Goal: Task Accomplishment & Management: Use online tool/utility

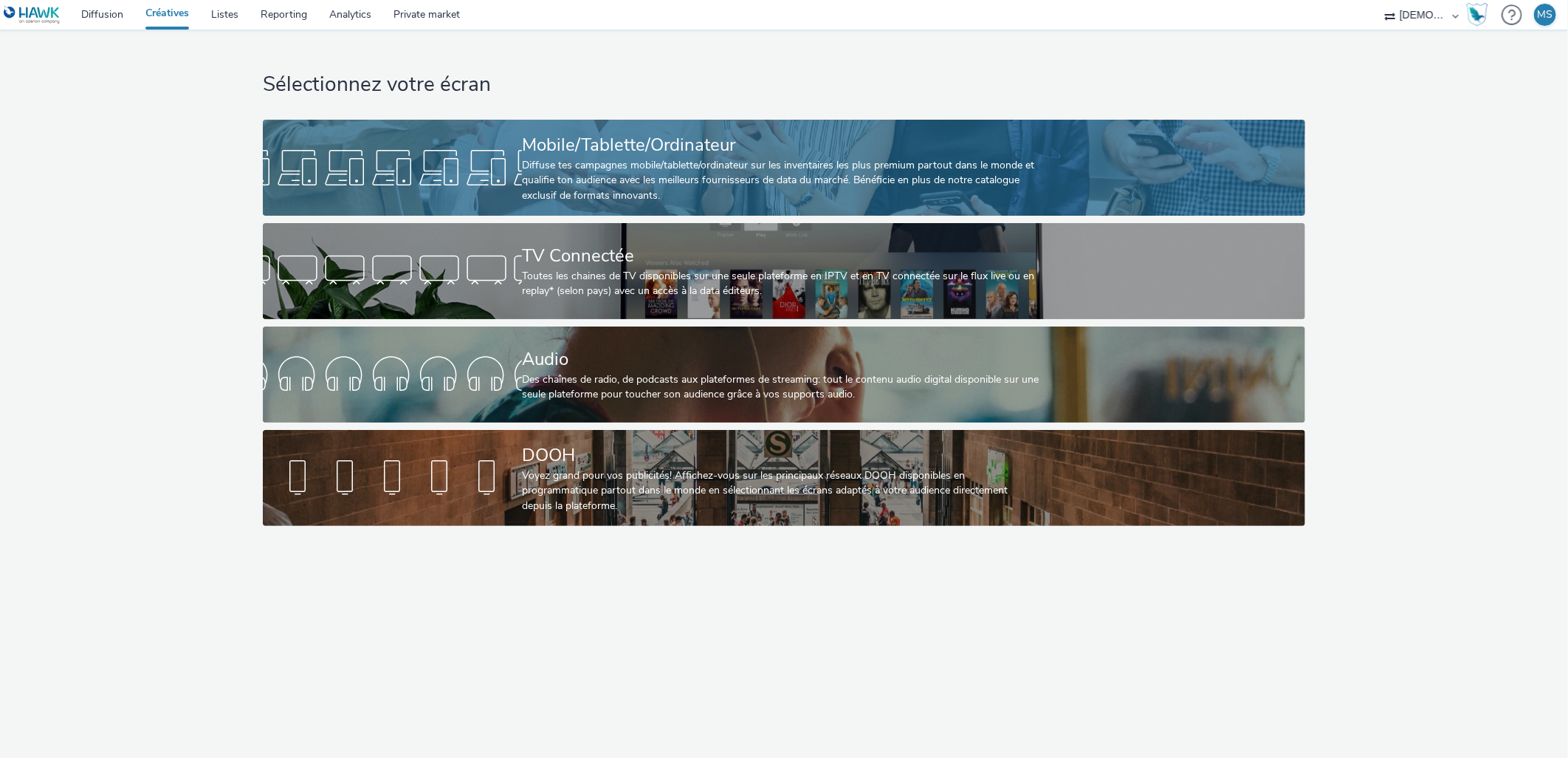
click at [588, 164] on div "Diffuse tes campagnes mobile/tablette/ordinateur sur les inventaires les plus p…" at bounding box center [781, 180] width 518 height 45
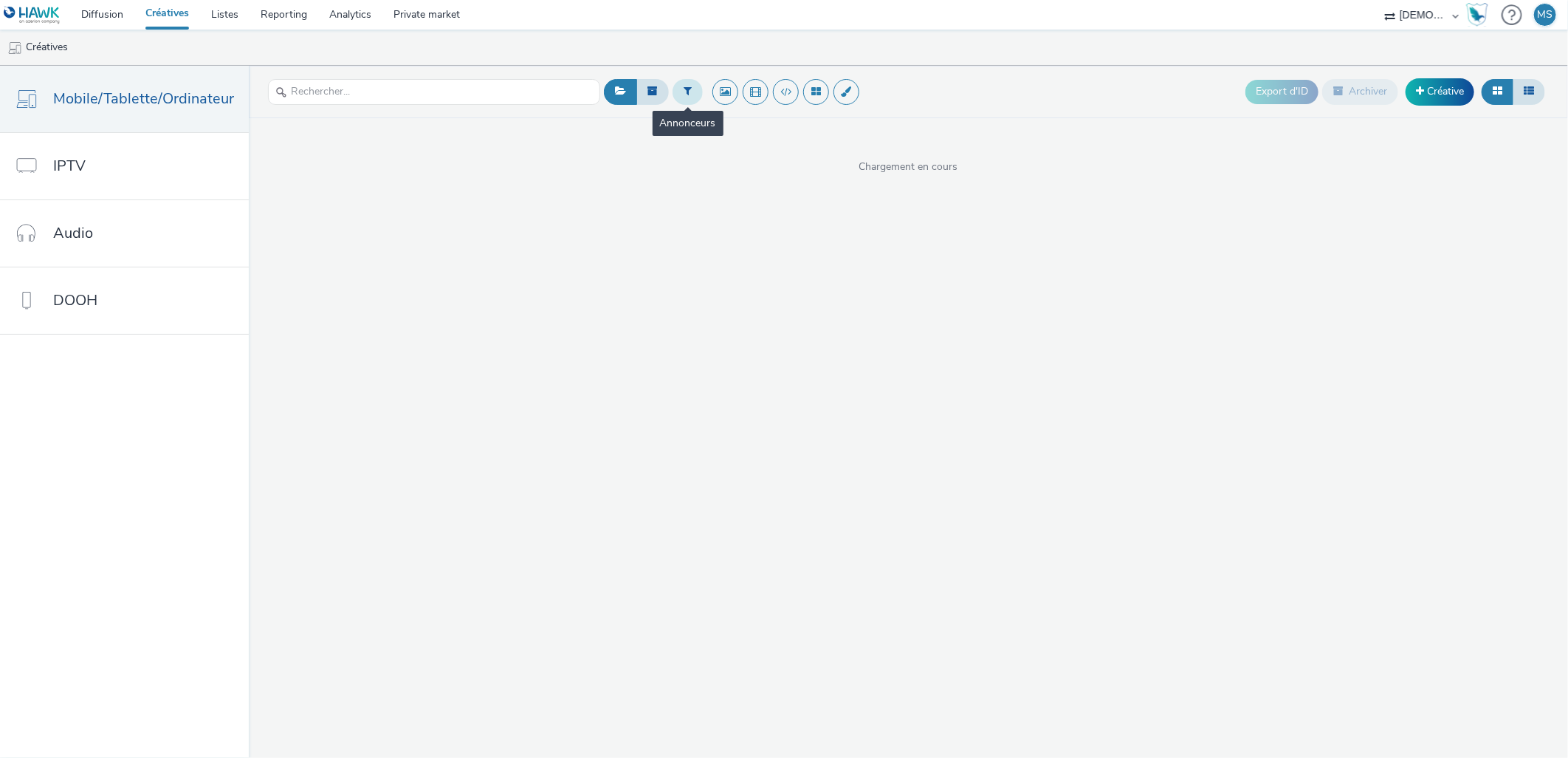
click at [688, 92] on button at bounding box center [687, 92] width 31 height 25
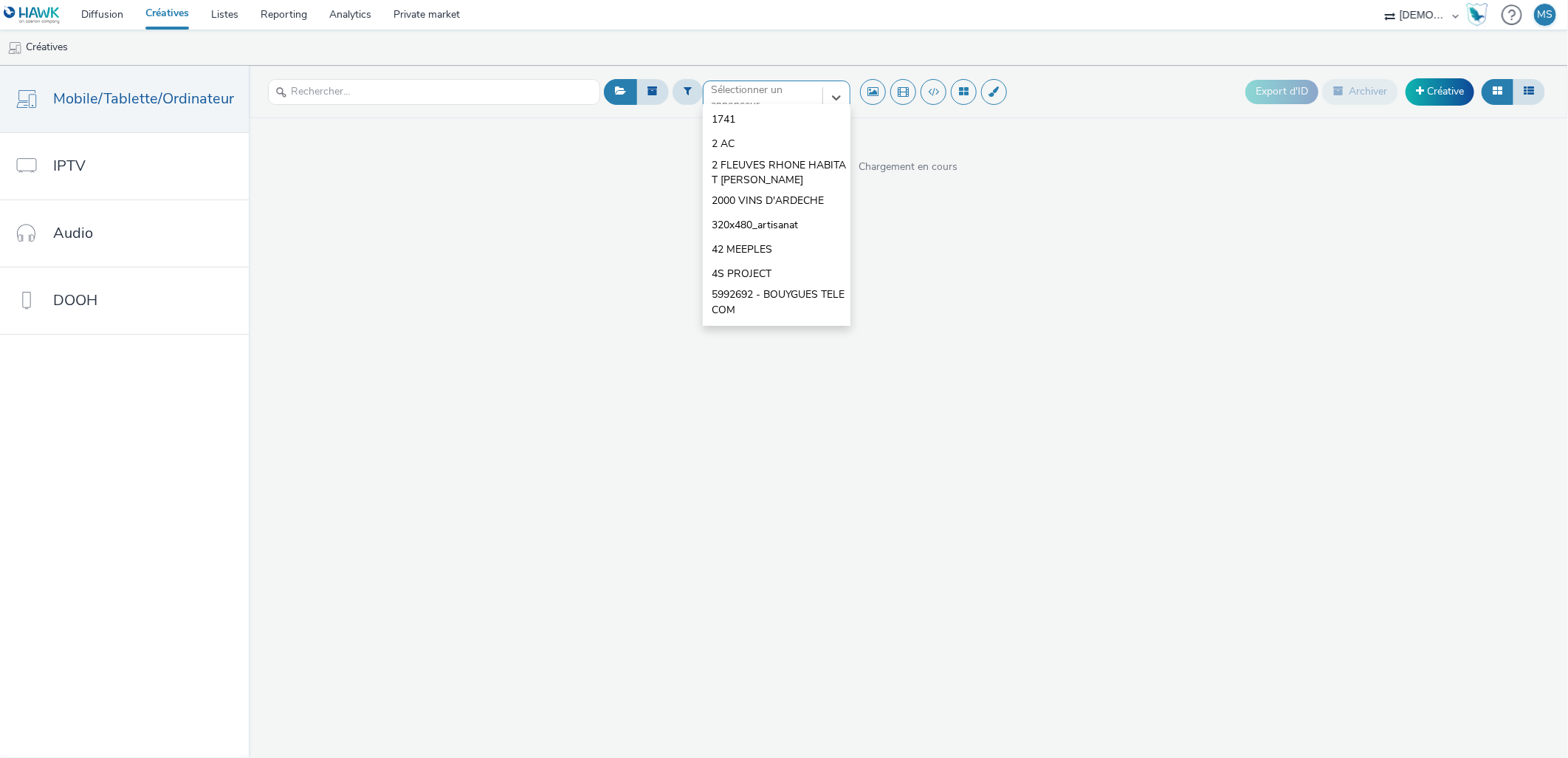
click at [754, 104] on div "option 1741 focused, 1 of 10. 10 results available. Use Up and Down to choose o…" at bounding box center [776, 92] width 148 height 24
type input "ROWA"
click at [772, 123] on li "Rowastores" at bounding box center [776, 120] width 148 height 25
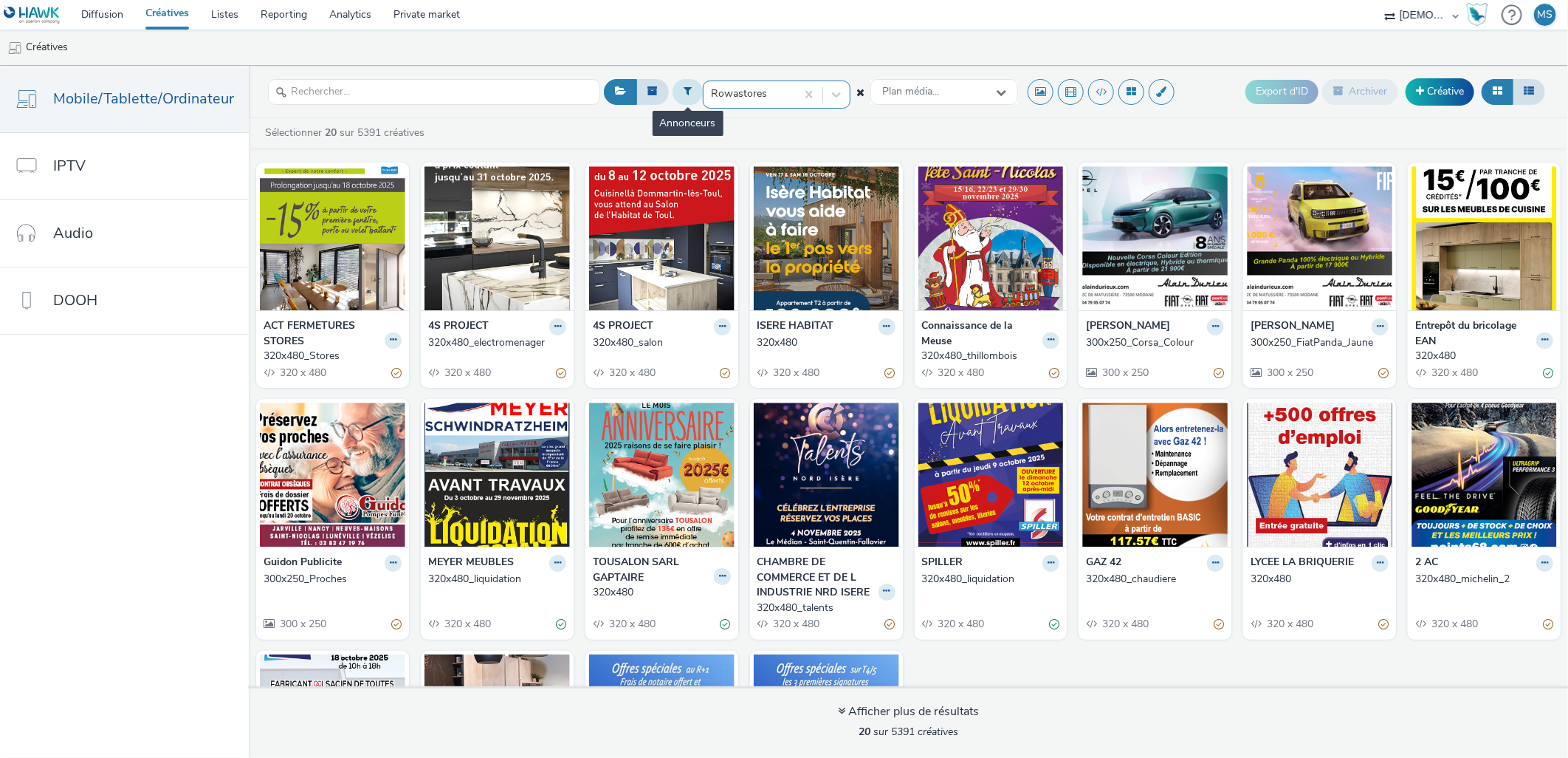
click at [691, 94] on button at bounding box center [687, 92] width 31 height 25
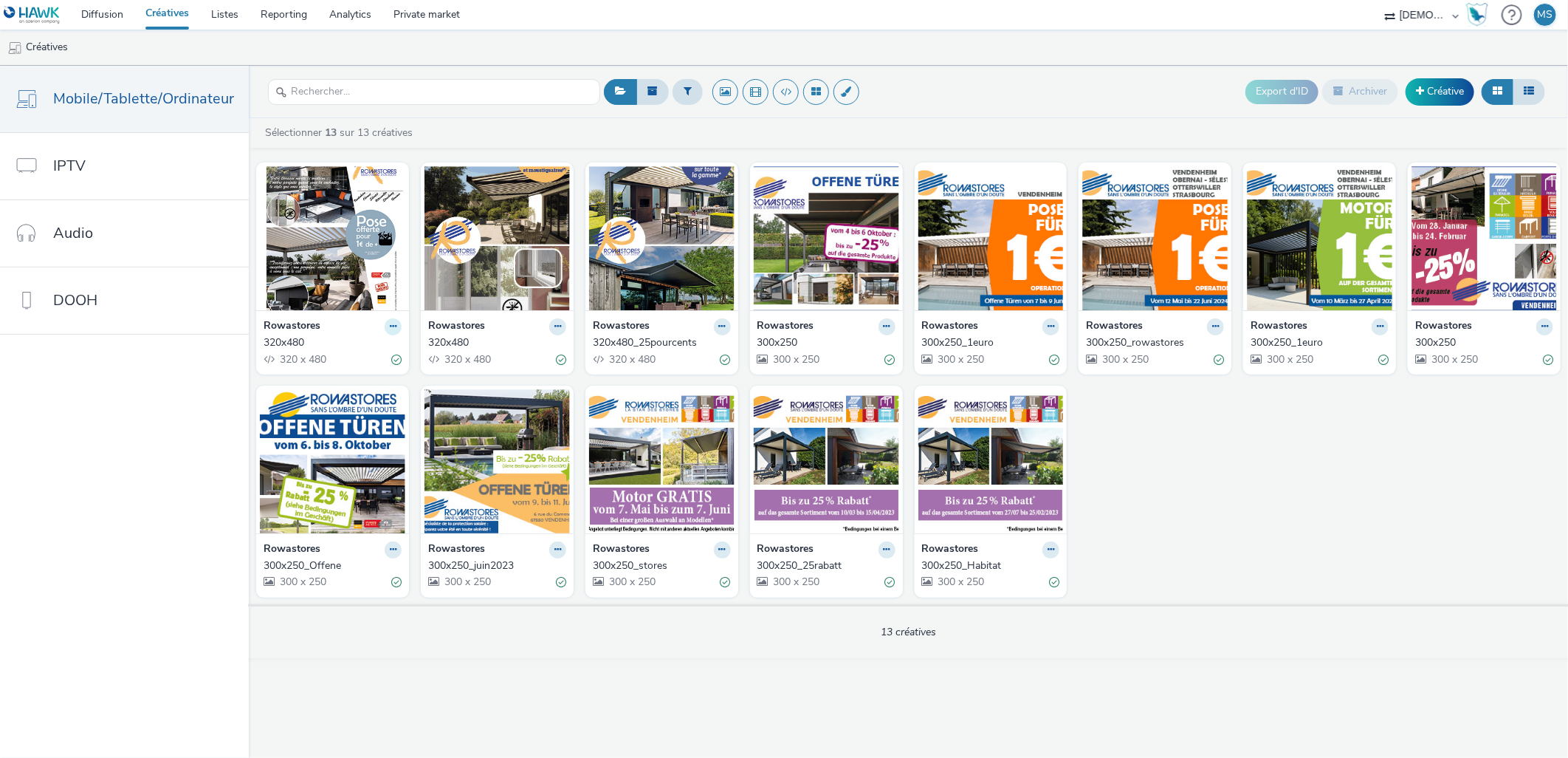
click at [395, 325] on button at bounding box center [393, 326] width 17 height 17
click at [348, 377] on link "Dupliquer" at bounding box center [346, 382] width 111 height 30
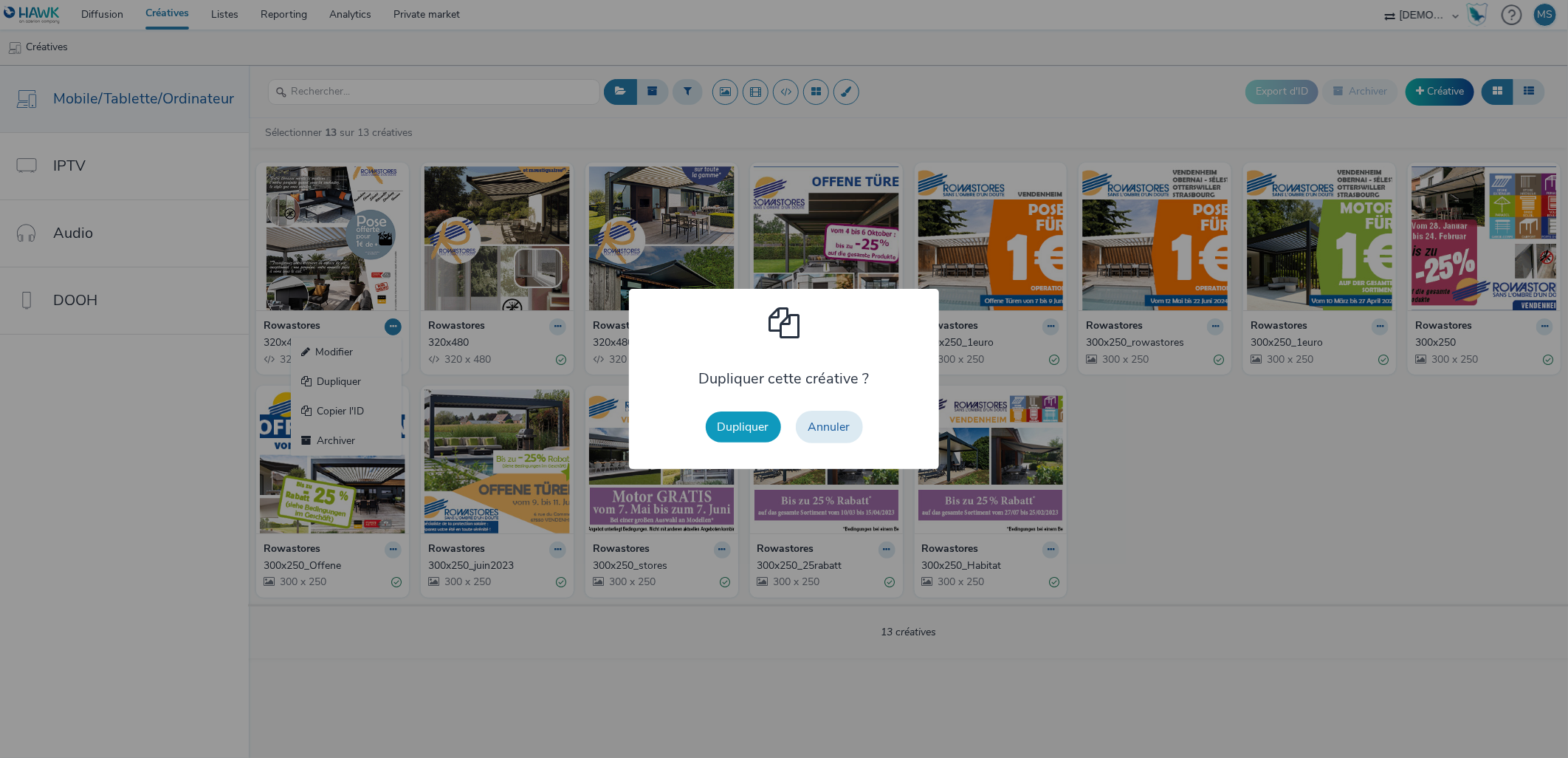
click at [723, 419] on button "Dupliquer" at bounding box center [743, 427] width 75 height 31
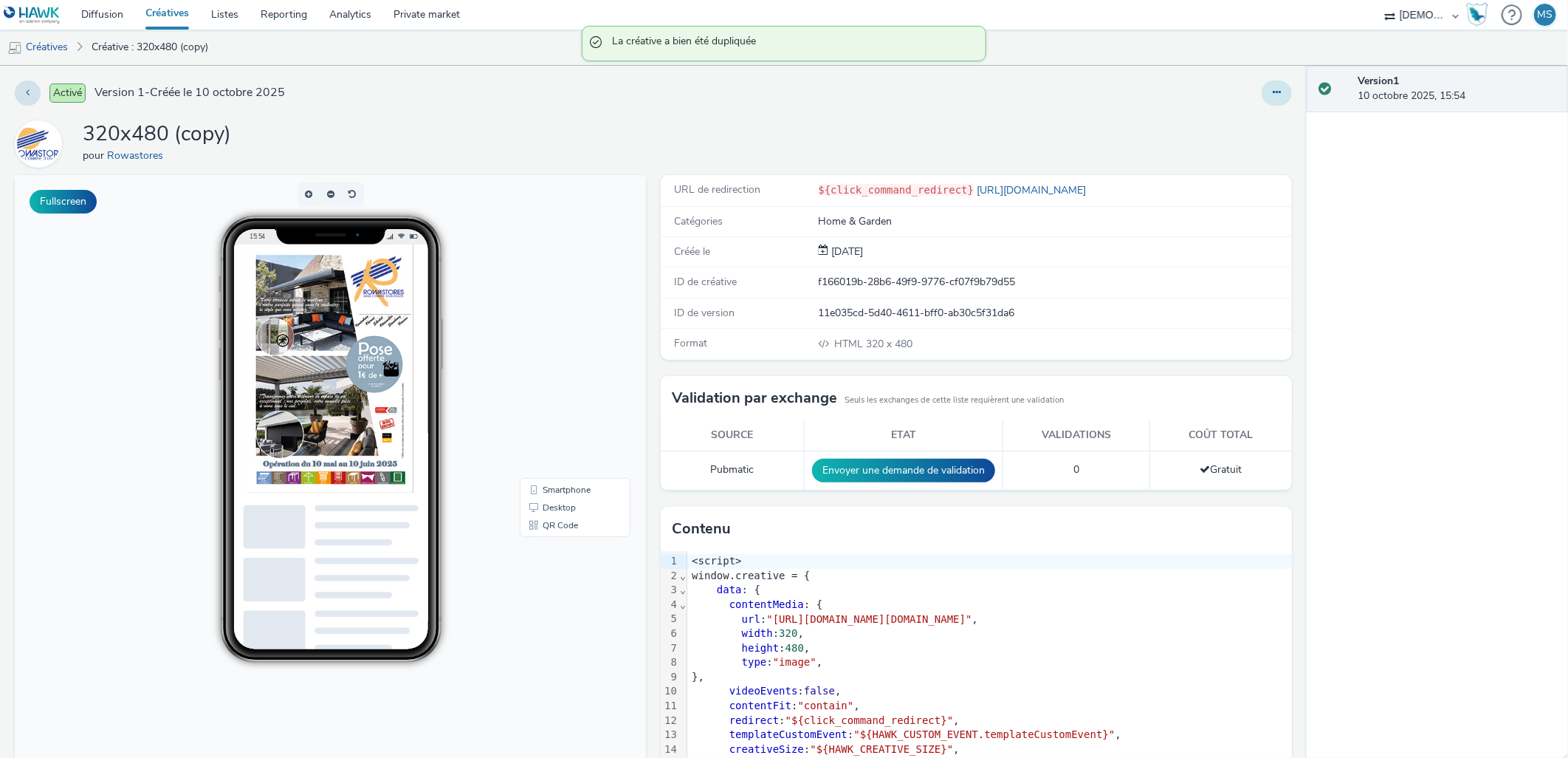
click at [1273, 91] on icon at bounding box center [1277, 92] width 8 height 11
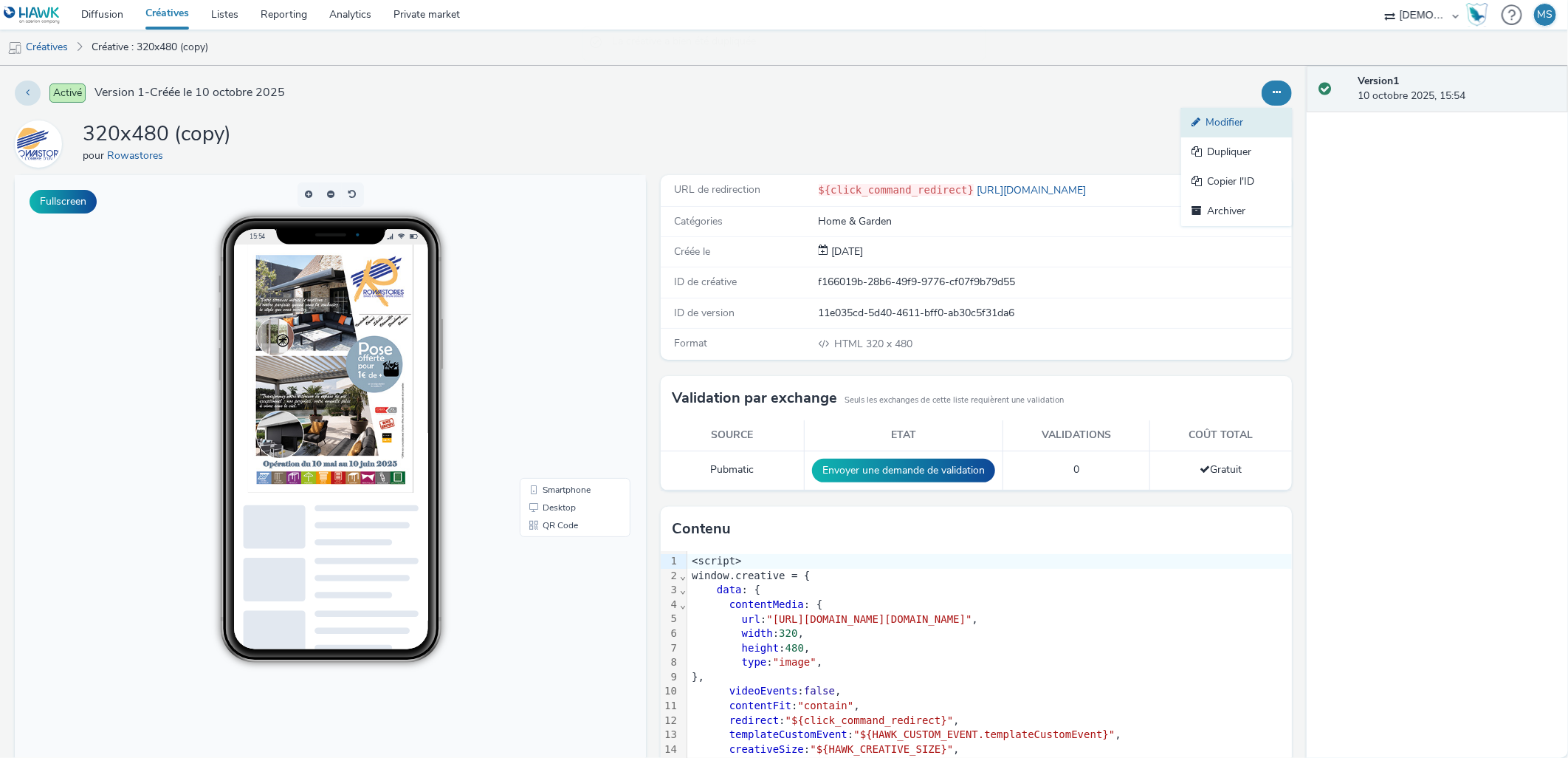
click at [1244, 122] on link "Modifier" at bounding box center [1236, 123] width 111 height 30
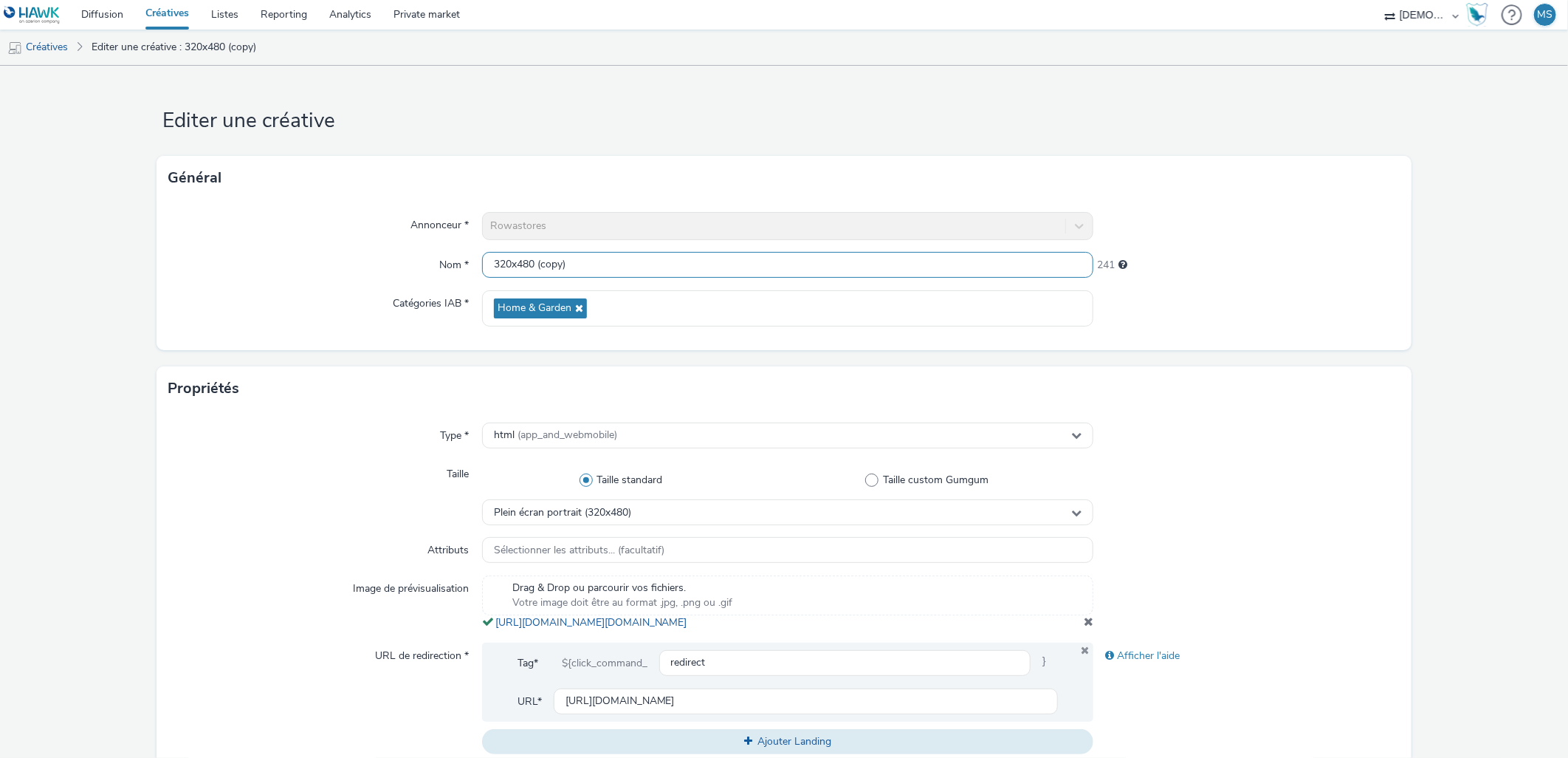
drag, startPoint x: 596, startPoint y: 263, endPoint x: 532, endPoint y: 269, distance: 64.3
click at [532, 269] on input "320x480 (copy)" at bounding box center [787, 264] width 612 height 26
click at [535, 255] on input "320x480_oct25" at bounding box center [787, 264] width 612 height 26
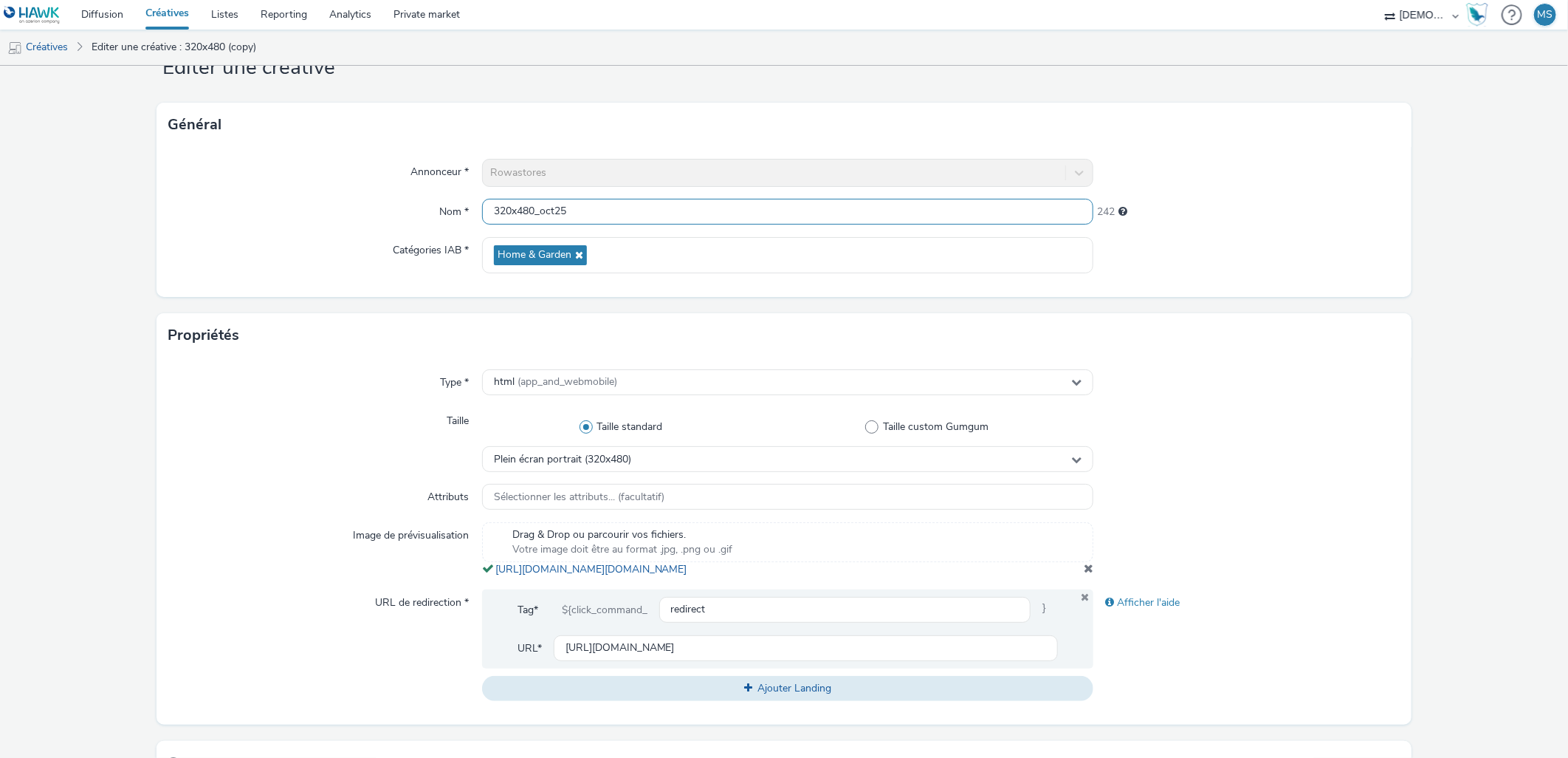
scroll to position [82, 0]
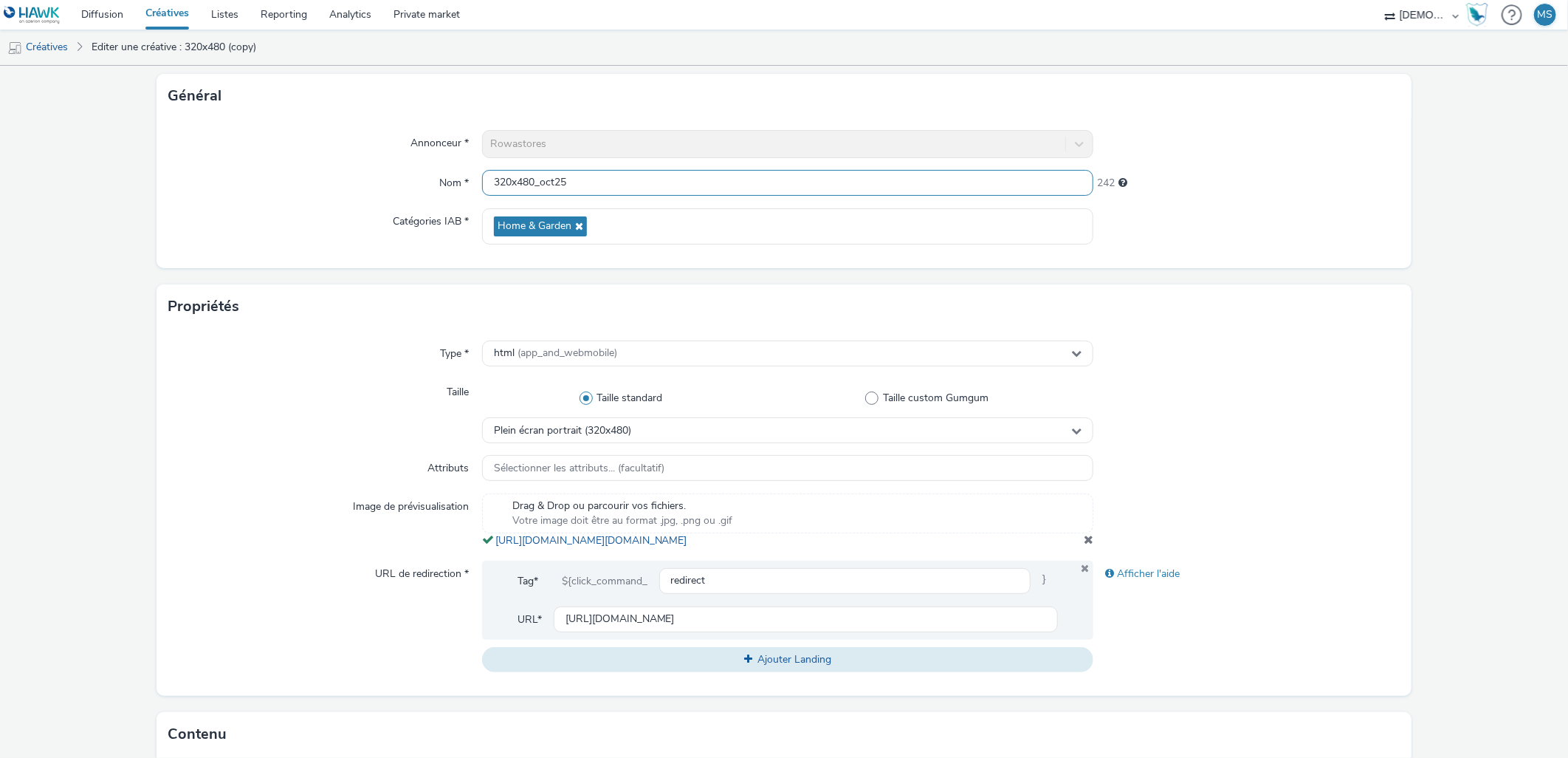
type input "320x480_oct25"
click at [1084, 545] on span at bounding box center [1089, 539] width 10 height 12
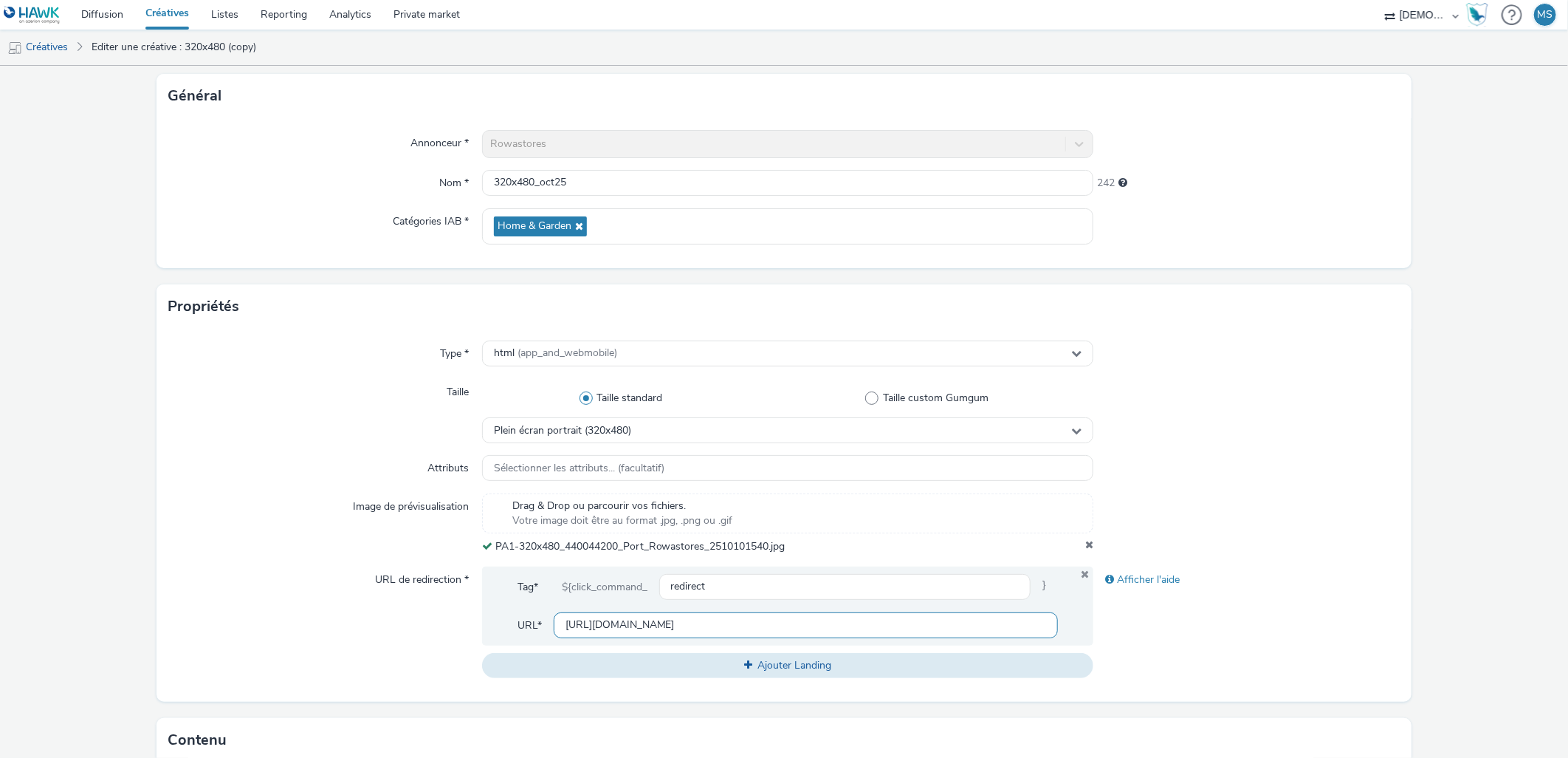
click at [727, 637] on input "[URL][DOMAIN_NAME]" at bounding box center [806, 624] width 505 height 26
paste input "4000&utm_medium=PA1_320_480&isBco=false"
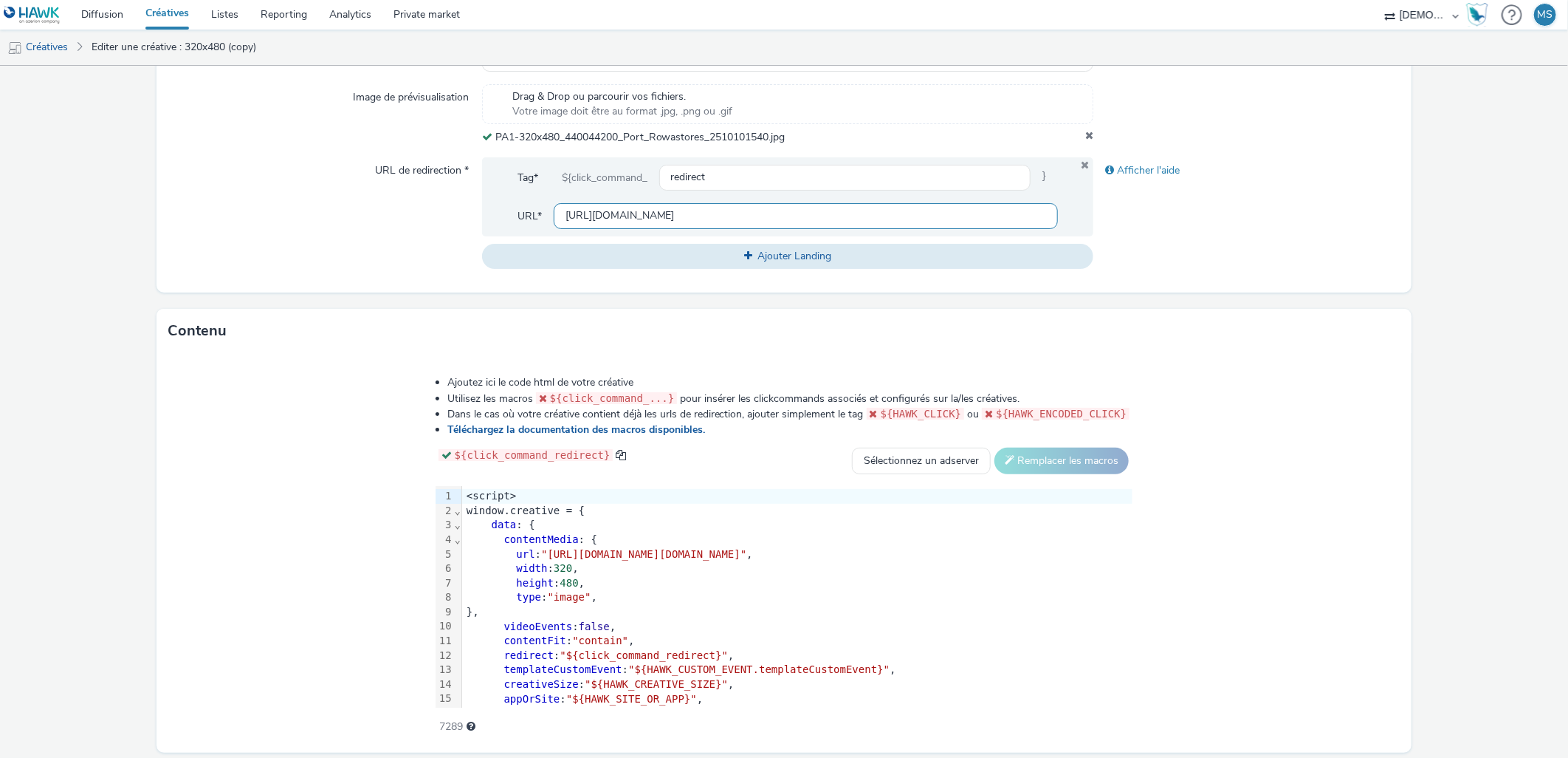
scroll to position [539, 0]
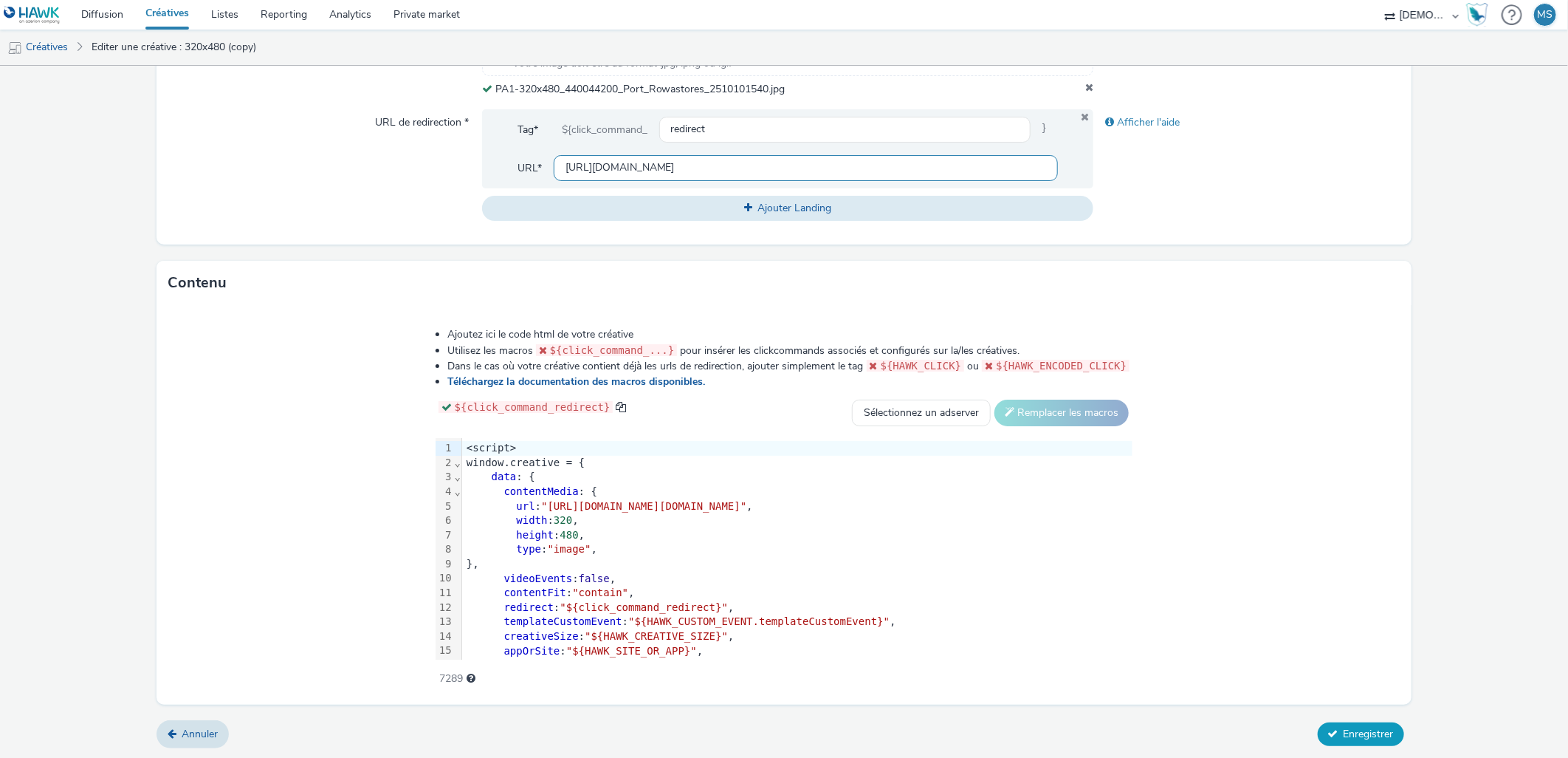
type input "[URL][DOMAIN_NAME]"
click at [1340, 740] on button "Enregistrer" at bounding box center [1360, 734] width 87 height 24
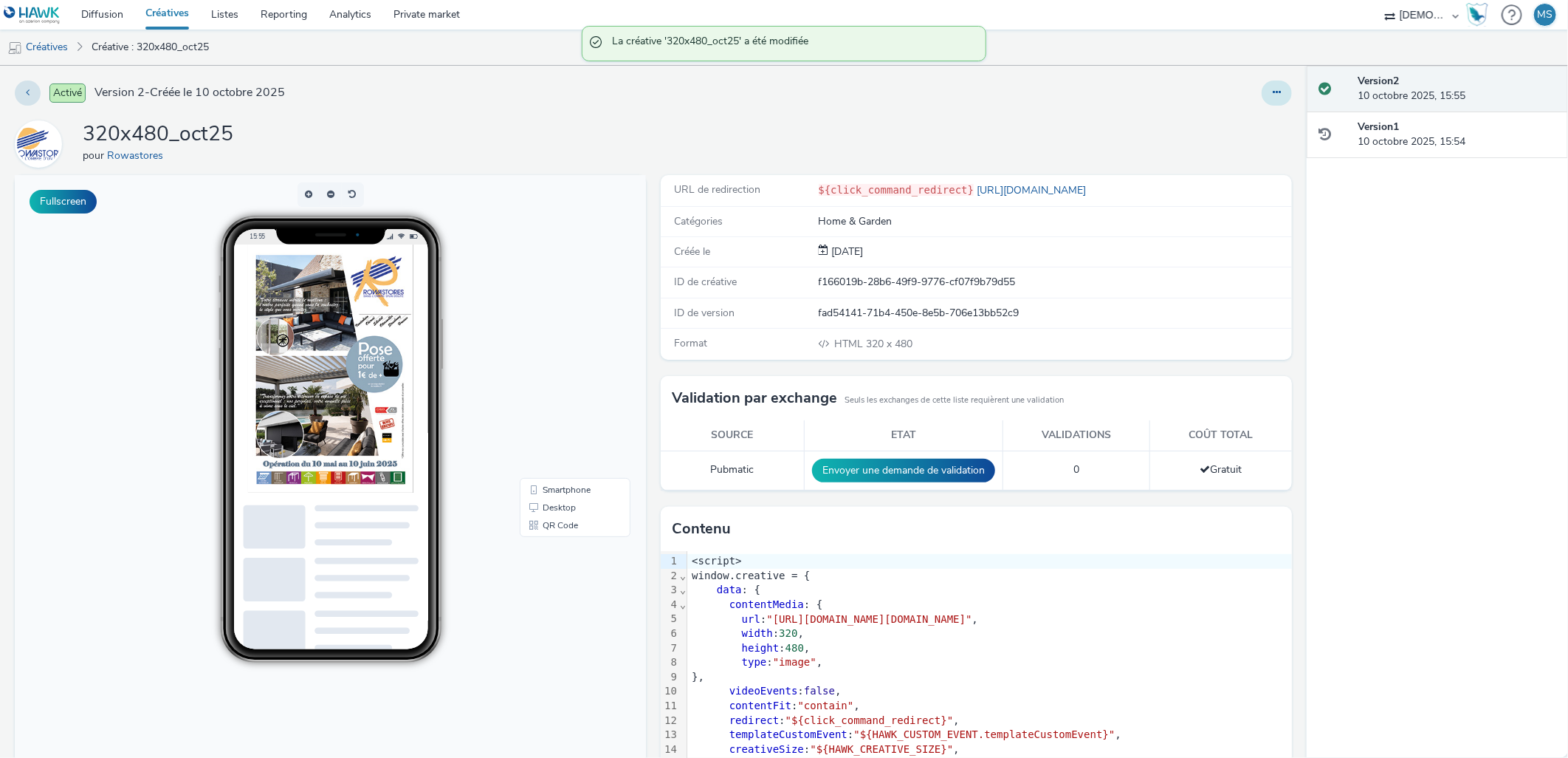
click at [1270, 92] on button at bounding box center [1277, 92] width 31 height 25
click at [1242, 121] on link "Modifier" at bounding box center [1236, 123] width 111 height 30
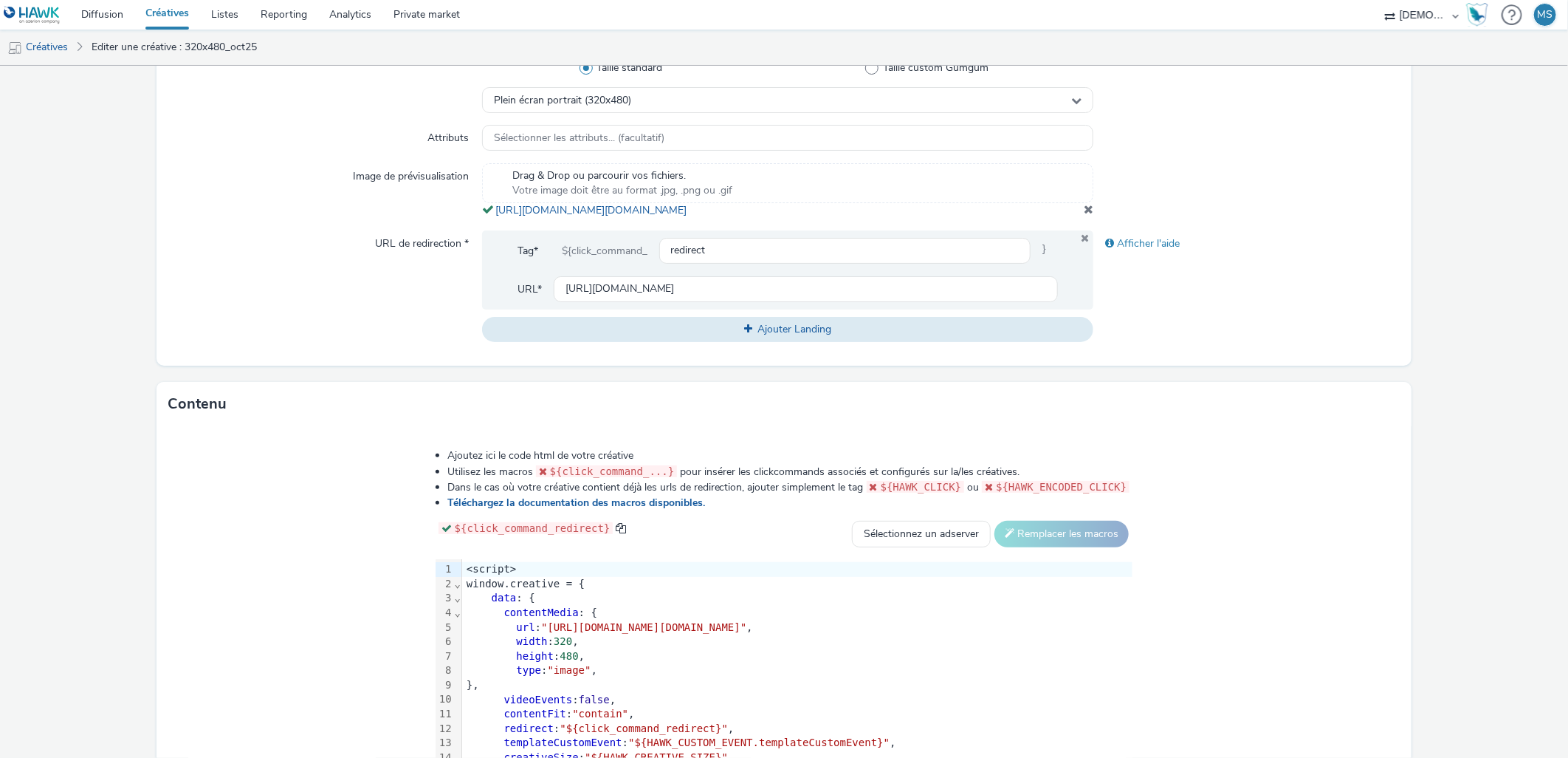
scroll to position [548, 0]
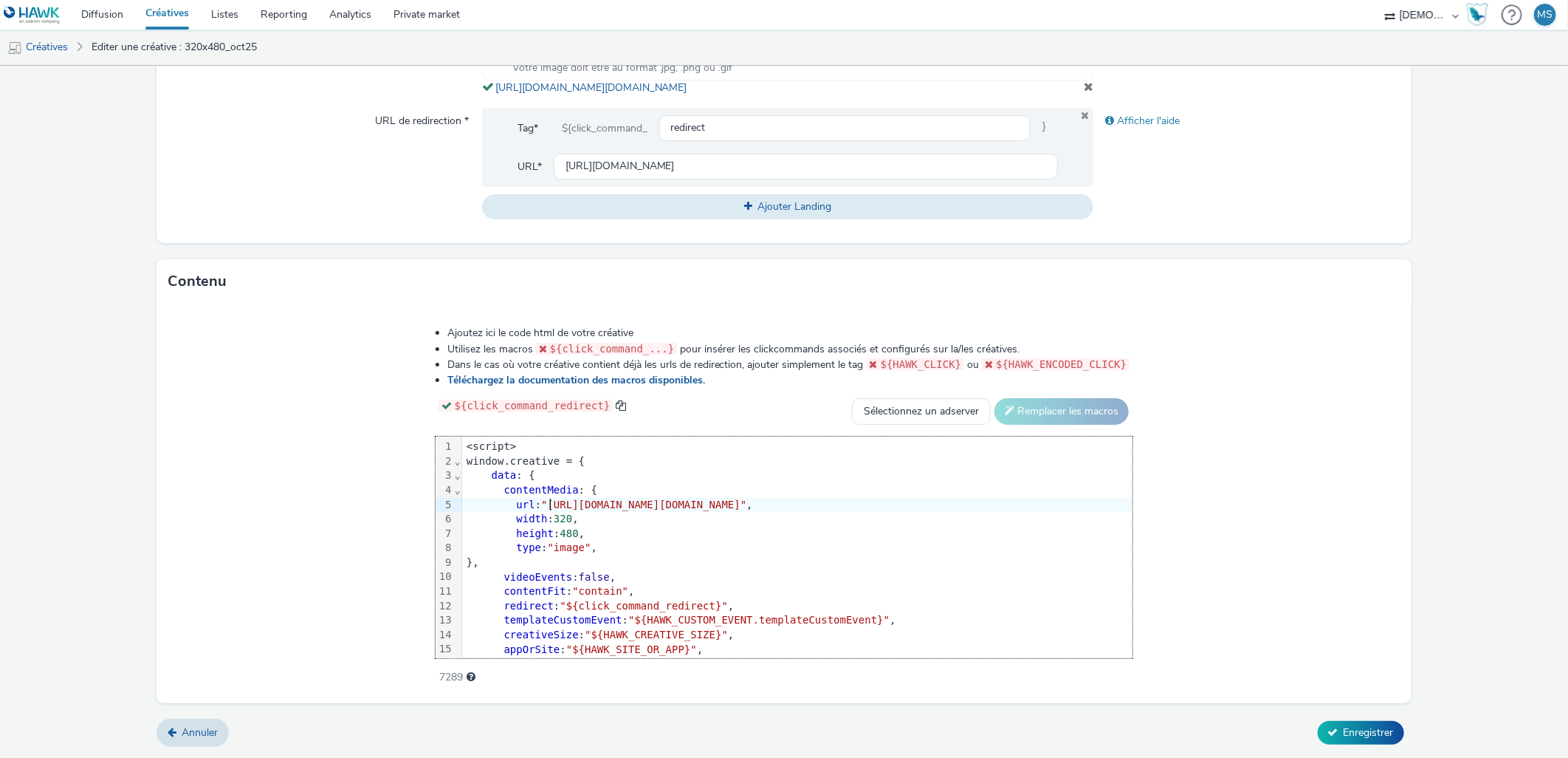
click at [541, 507] on span ""[URL][DOMAIN_NAME][DOMAIN_NAME]"" at bounding box center [644, 505] width 205 height 12
drag, startPoint x: 366, startPoint y: 504, endPoint x: 1272, endPoint y: 508, distance: 906.0
click at [746, 508] on span ""[URL][DOMAIN_NAME][DOMAIN_NAME]"" at bounding box center [644, 505] width 205 height 12
click at [1359, 734] on span "Enregistrer" at bounding box center [1368, 732] width 50 height 14
